Goal: Answer question/provide support: Share knowledge or assist other users

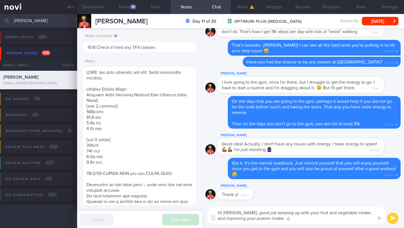
select select "7"
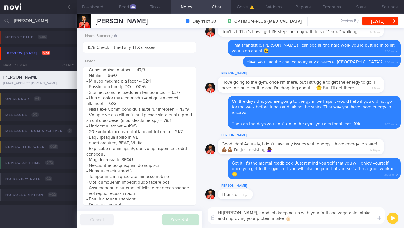
click at [223, 218] on textarea "Hi [PERSON_NAME], good job keeping up with your fruit and vegetable intake, and…" at bounding box center [296, 215] width 177 height 17
click at [395, 218] on button "submit" at bounding box center [392, 218] width 11 height 11
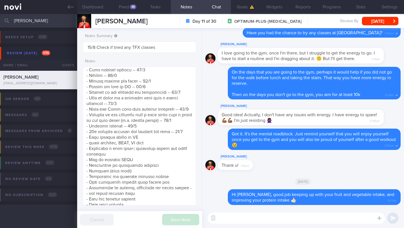
click at [247, 218] on textarea at bounding box center [296, 218] width 177 height 11
type textarea "I"
click at [220, 219] on textarea "Facing any challenges going to the gym?" at bounding box center [296, 218] width 177 height 11
click at [318, 218] on textarea "Facing any challenges going to the gym?" at bounding box center [296, 218] width 177 height 11
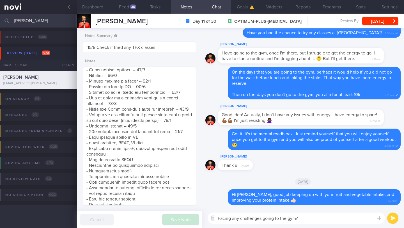
type textarea "Facing any challenges going to the gym?"
click at [394, 218] on button "submit" at bounding box center [392, 218] width 11 height 11
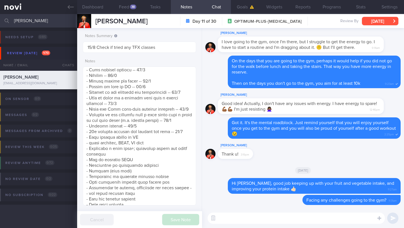
click at [379, 23] on button "[DATE]" at bounding box center [380, 21] width 36 height 8
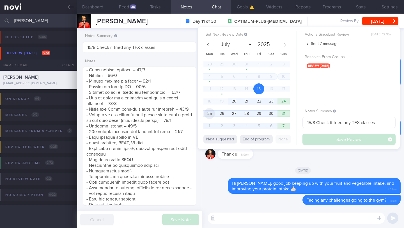
click at [206, 112] on span "25" at bounding box center [209, 113] width 11 height 11
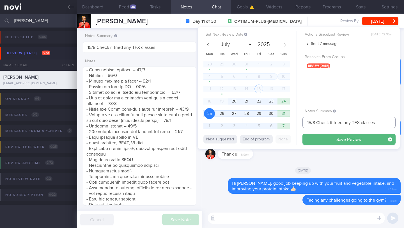
drag, startPoint x: 311, startPoint y: 123, endPoint x: 298, endPoint y: 123, distance: 13.5
click at [298, 123] on div "Set Next Review Date [DATE] July August September October November [DATE] Mon T…" at bounding box center [299, 88] width 202 height 122
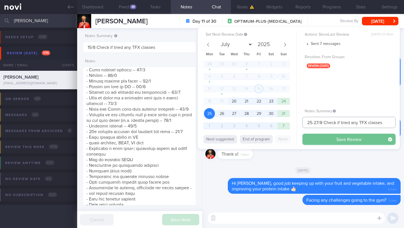
type input "25-27/8 Check if tried any TFX classes"
click at [325, 138] on button "Save Review" at bounding box center [349, 139] width 93 height 11
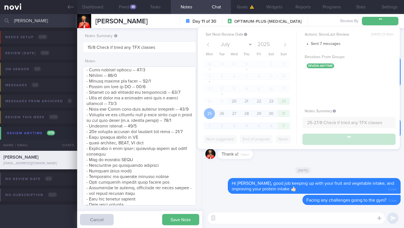
type input "25-27/8 Check if tried any TFX classes"
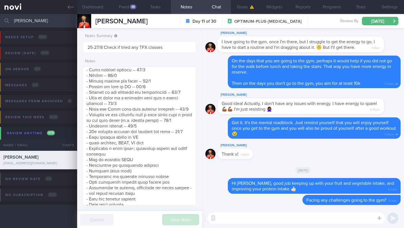
click at [31, 20] on input "[PERSON_NAME]" at bounding box center [202, 20] width 404 height 13
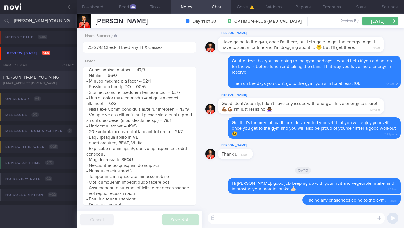
type input "[PERSON_NAME] YOU NING"
click at [45, 79] on span "[PERSON_NAME] YOU NING" at bounding box center [31, 77] width 56 height 4
type input "15/8 Check if tried recipes and did resistance training (BUZUD ended)"
type textarea "LO’i dolorsi: 8.4-5.4 ame/c , >02% ad eli sedd EIUSMOD TEMPOR: INCIDIDUN: - UTL…"
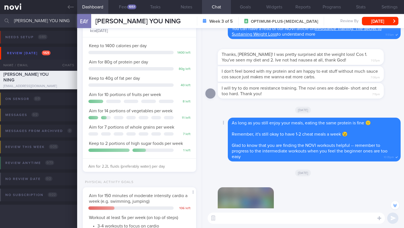
scroll to position [-55, 0]
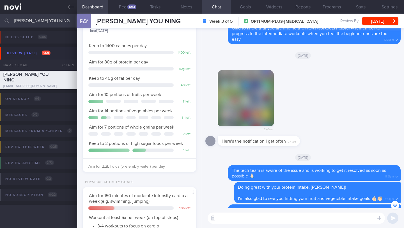
click at [254, 109] on button "button" at bounding box center [246, 98] width 56 height 56
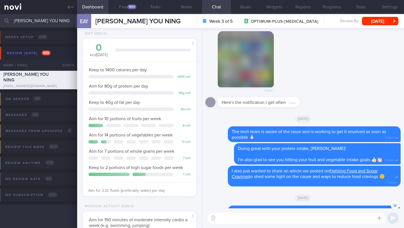
scroll to position [0, 0]
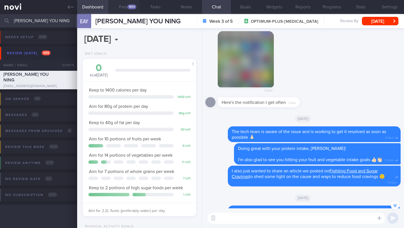
click at [124, 7] on button "Feed 1051" at bounding box center [123, 7] width 31 height 14
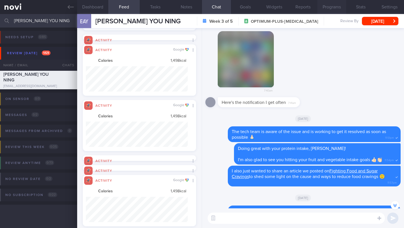
click at [339, 6] on button "Programs" at bounding box center [332, 7] width 29 height 14
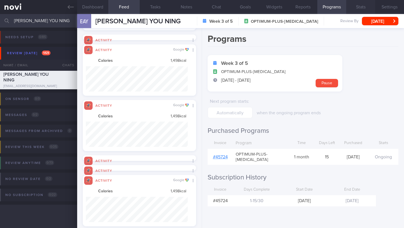
click at [356, 7] on button "Stats" at bounding box center [360, 7] width 29 height 14
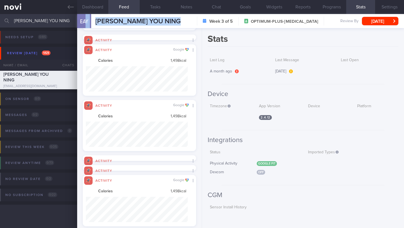
drag, startPoint x: 182, startPoint y: 20, endPoint x: 86, endPoint y: 21, distance: 95.5
click at [86, 21] on div "EAY [PERSON_NAME] YOU NING [PERSON_NAME] YOU NING [EMAIL_ADDRESS][DOMAIN_NAME] …" at bounding box center [240, 21] width 327 height 14
click at [126, 21] on span "[PERSON_NAME] YOU NING" at bounding box center [137, 21] width 85 height 7
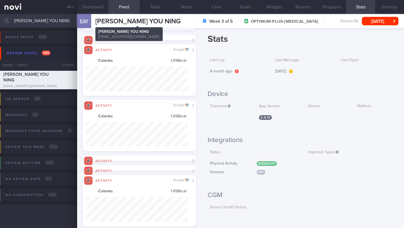
click at [123, 22] on span "[PERSON_NAME] YOU NING" at bounding box center [137, 21] width 85 height 7
copy div "[PERSON_NAME] YOU NING [PERSON_NAME] YOU NING [EMAIL_ADDRESS][DOMAIN_NAME]"
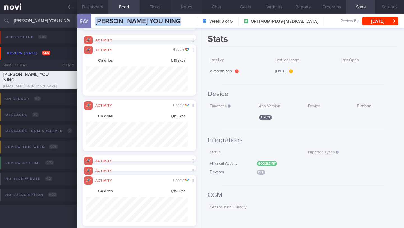
click at [185, 7] on button "Notes" at bounding box center [186, 7] width 31 height 14
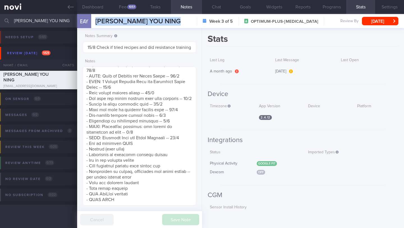
click at [391, 124] on div "Stats Last Log A month ago Last Message [DATE] Last Open Device Timezone App Ve…" at bounding box center [303, 128] width 202 height 200
click at [133, 7] on div "1051" at bounding box center [131, 6] width 9 height 5
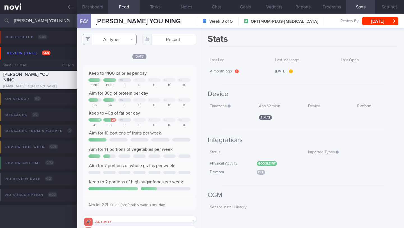
click at [125, 40] on button "All types" at bounding box center [110, 39] width 54 height 11
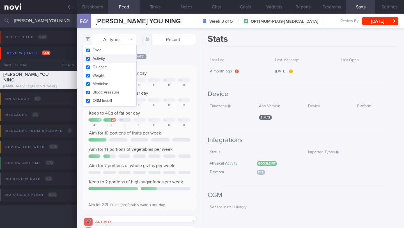
click at [112, 59] on button "Activity" at bounding box center [109, 58] width 53 height 8
checkbox input "false"
click at [174, 57] on div "Filtering type... Food Activity Glucose Weight Medicine Blood Pressure [MEDICAL…" at bounding box center [139, 128] width 125 height 200
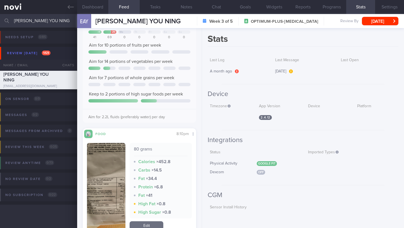
scroll to position [97, 0]
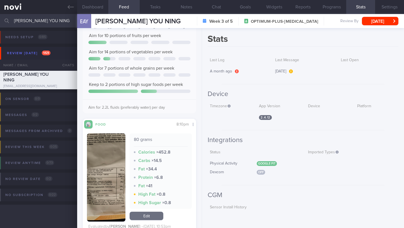
click at [115, 190] on button "button" at bounding box center [106, 177] width 38 height 88
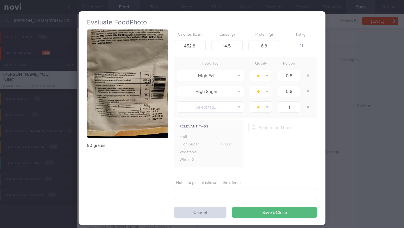
click at [125, 79] on button "button" at bounding box center [127, 83] width 81 height 109
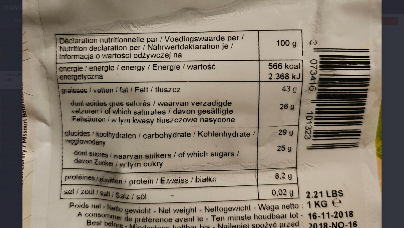
scroll to position [212, 0]
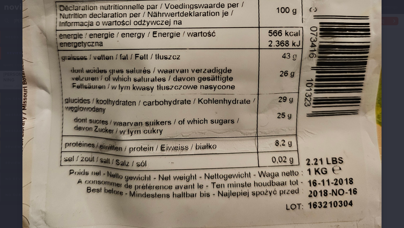
click at [394, 185] on div at bounding box center [202, 50] width 404 height 524
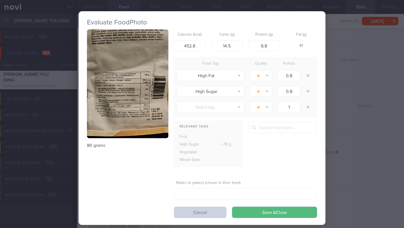
click at [195, 215] on button "Cancel" at bounding box center [200, 212] width 52 height 11
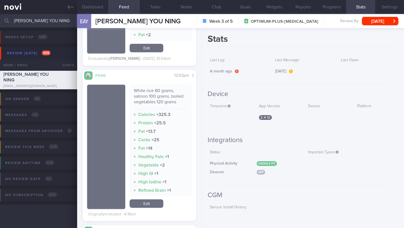
scroll to position [591, 0]
click at [211, 7] on button "Chat" at bounding box center [216, 7] width 29 height 14
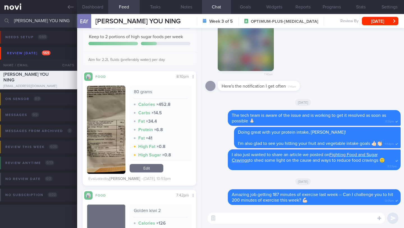
scroll to position [146, 0]
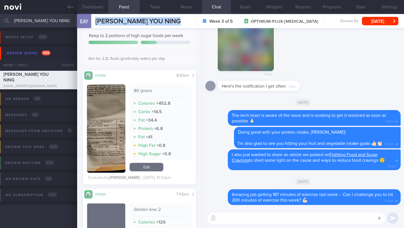
drag, startPoint x: 96, startPoint y: 22, endPoint x: 182, endPoint y: 23, distance: 85.9
click at [182, 23] on div "EAY [PERSON_NAME] YOU NING [PERSON_NAME] YOU NING [EMAIL_ADDRESS][DOMAIN_NAME] …" at bounding box center [240, 21] width 327 height 14
copy span "[PERSON_NAME] YOU NING"
